Goal: Find specific page/section: Find specific page/section

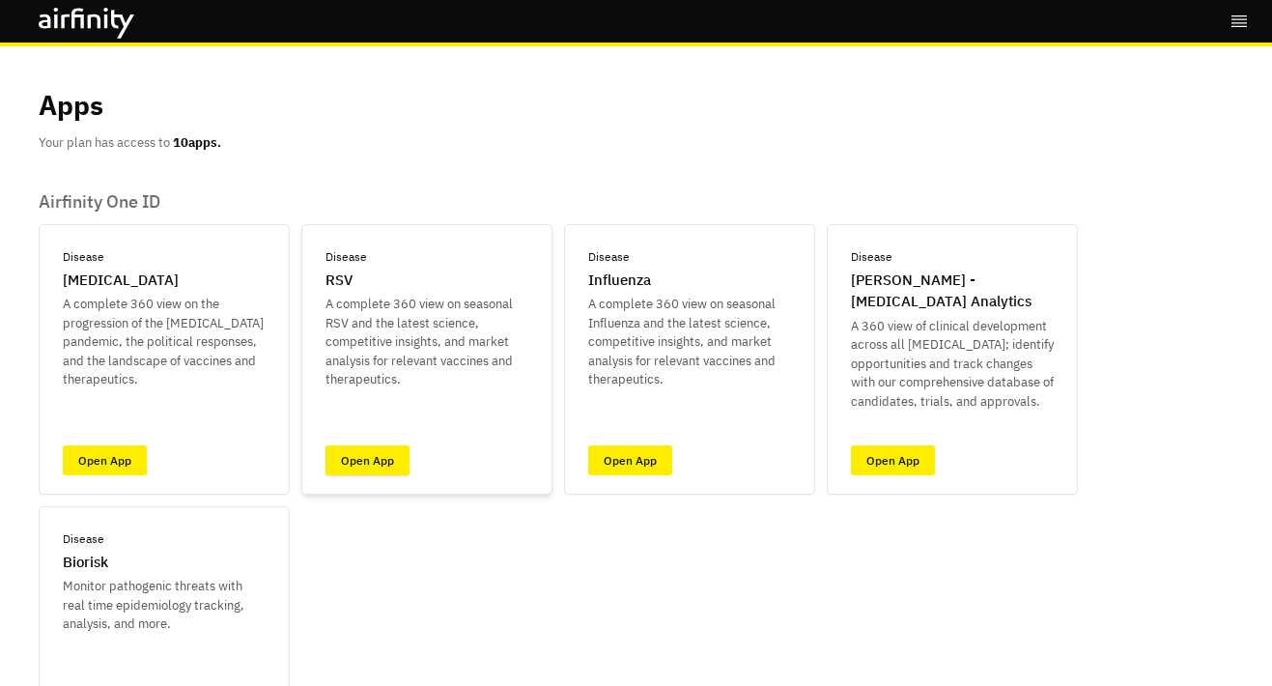
click at [389, 449] on link "Open App" at bounding box center [367, 460] width 84 height 30
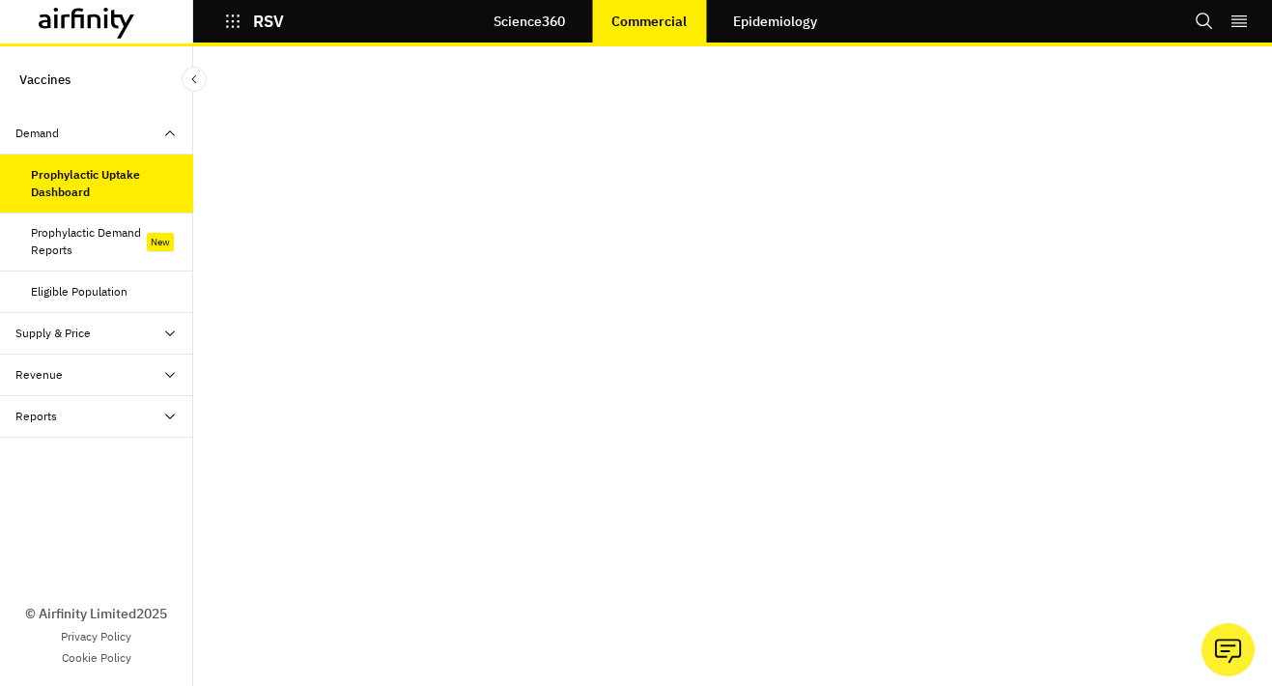
click at [120, 28] on icon at bounding box center [87, 23] width 97 height 31
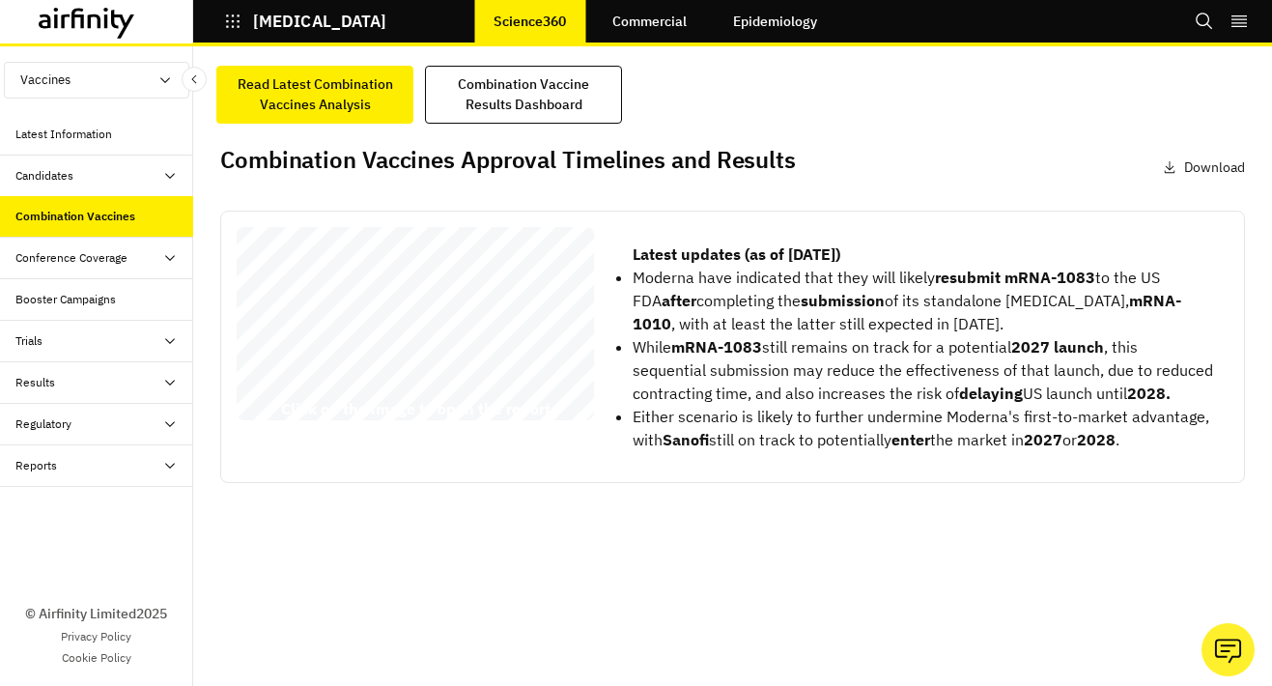
click at [88, 20] on icon at bounding box center [95, 21] width 14 height 14
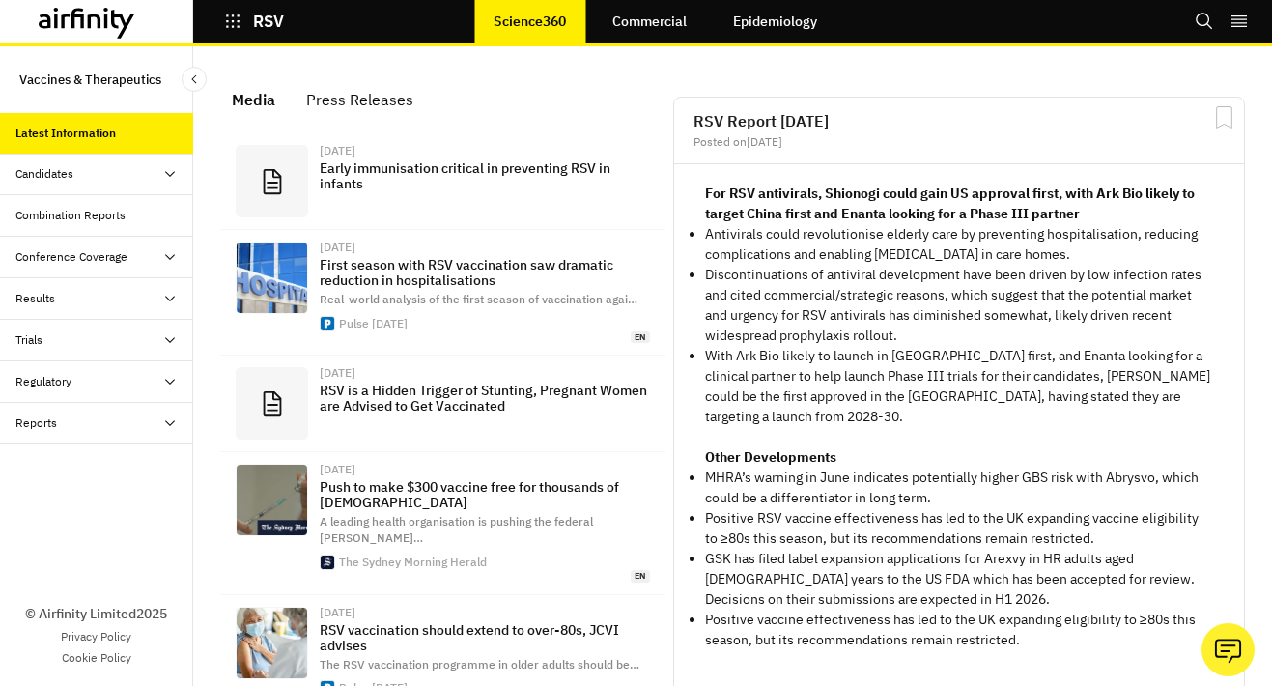
scroll to position [1339, 565]
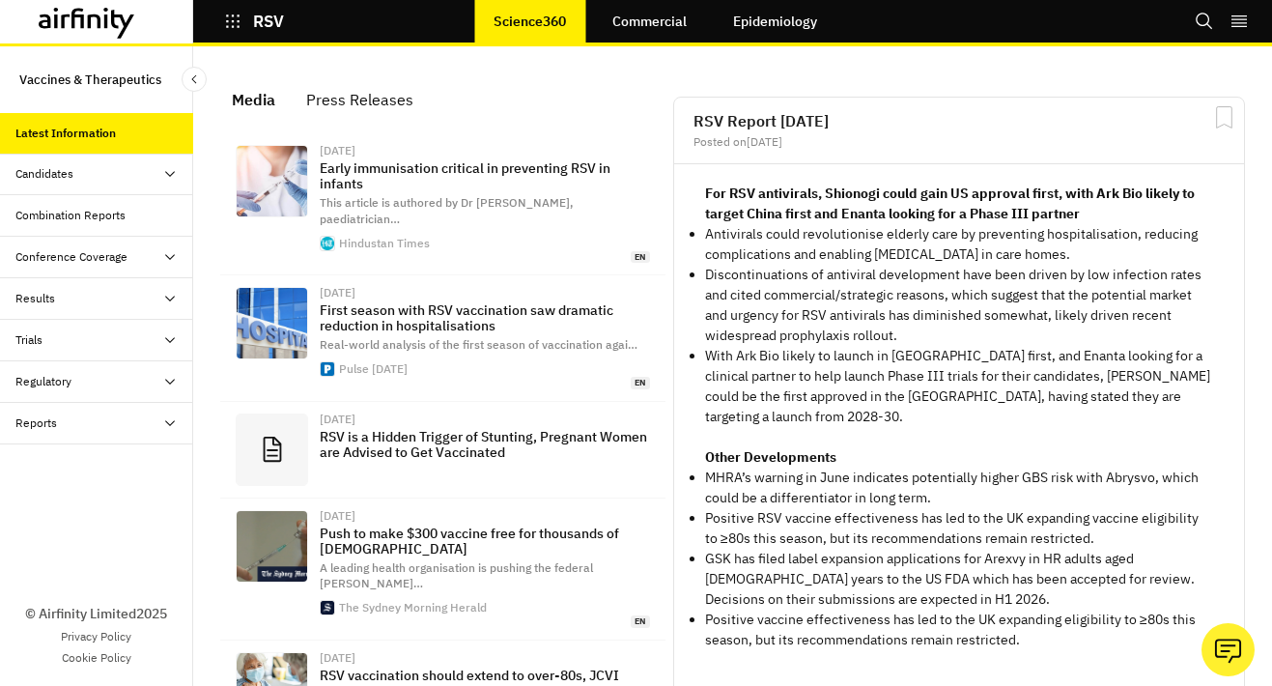
click at [661, 18] on link "Commercial" at bounding box center [649, 21] width 113 height 46
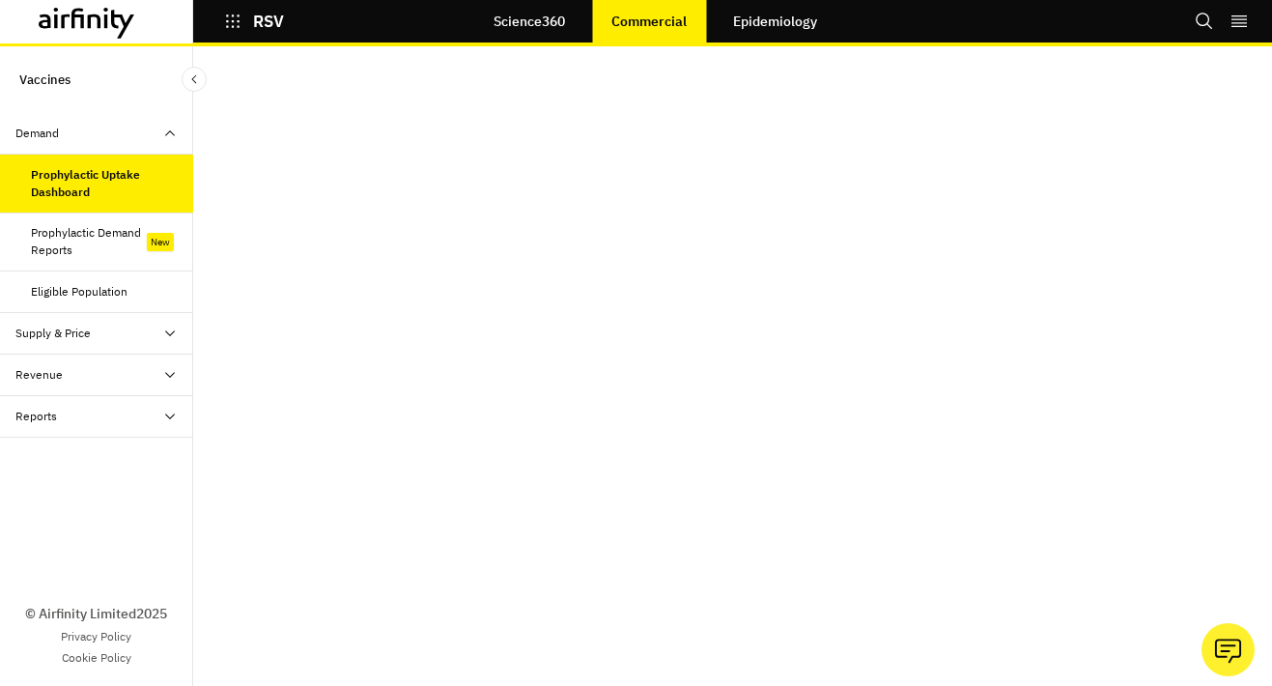
click at [124, 245] on div "Prophylactic Demand Reports" at bounding box center [89, 241] width 116 height 35
